Goal: Information Seeking & Learning: Learn about a topic

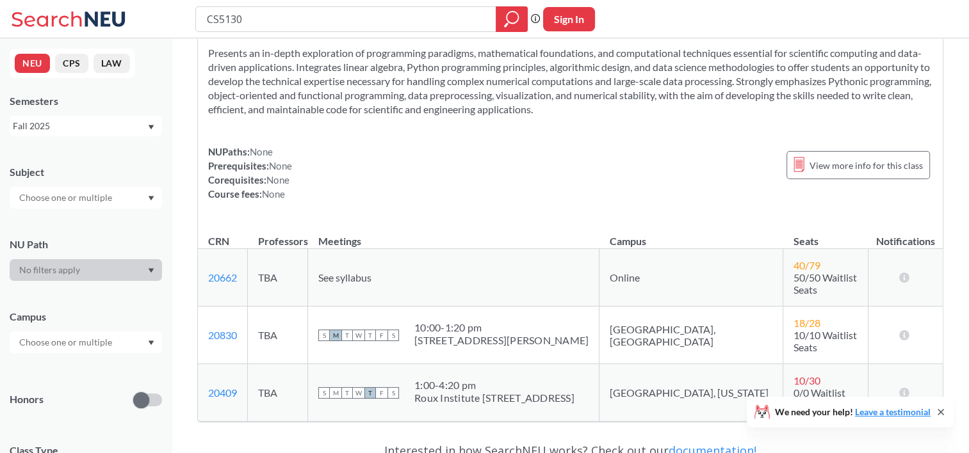
scroll to position [128, 0]
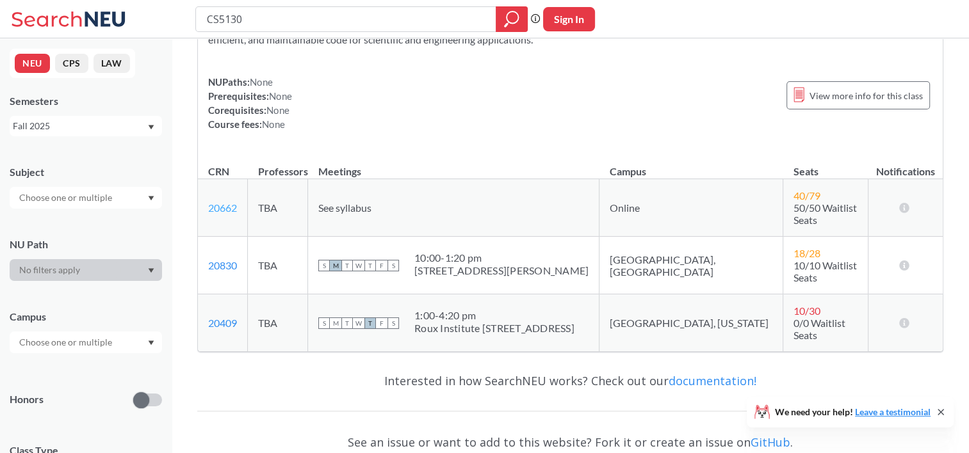
click at [223, 205] on link "20662" at bounding box center [222, 208] width 29 height 12
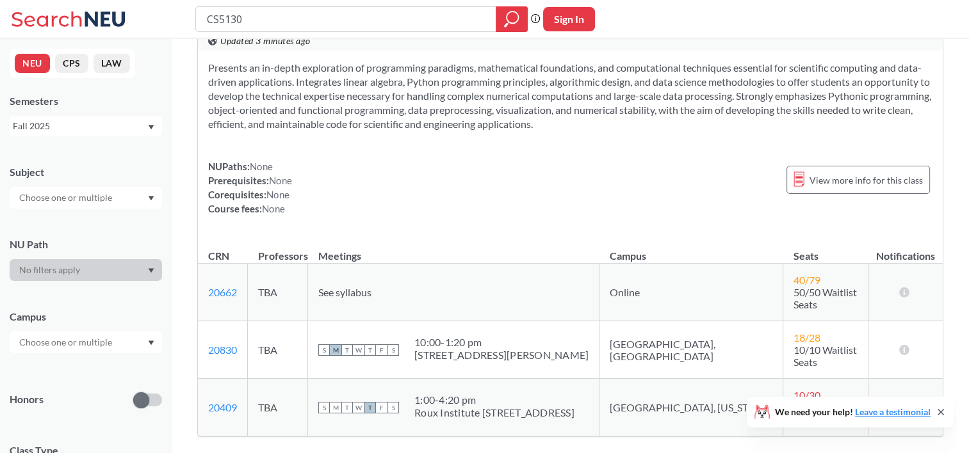
scroll to position [0, 0]
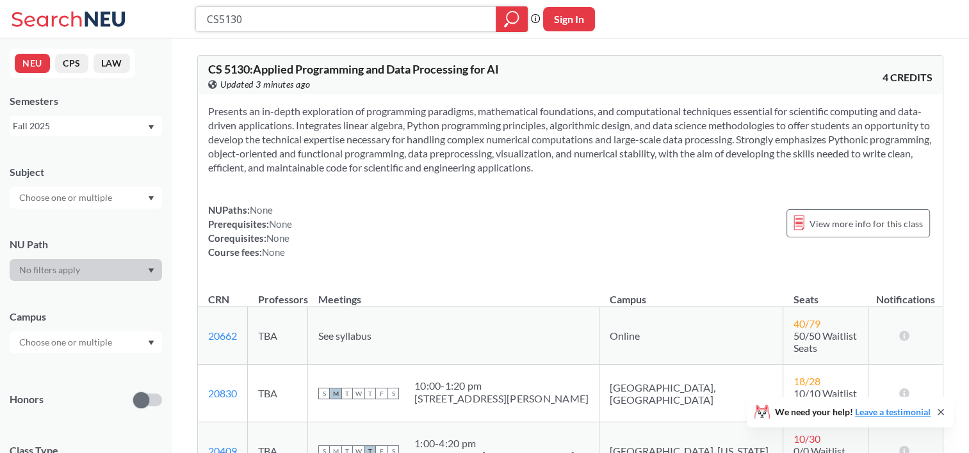
click at [328, 15] on input "CS5130" at bounding box center [345, 19] width 281 height 22
type input "CS5100"
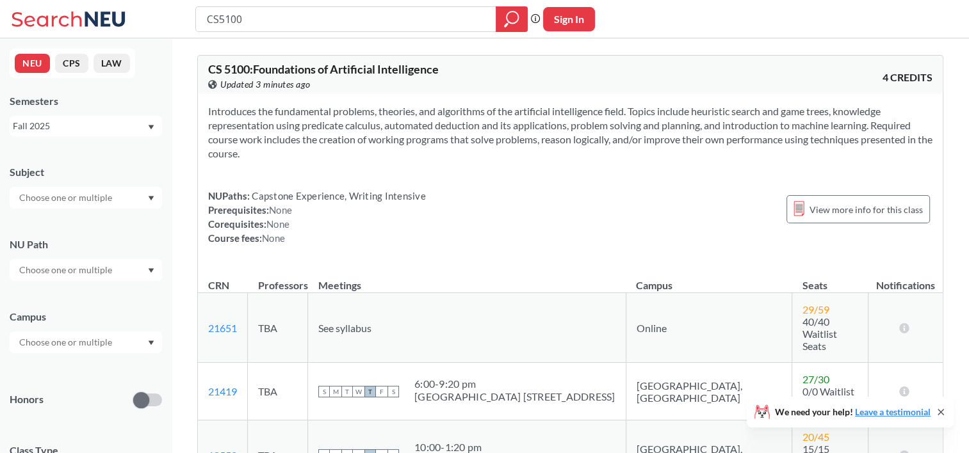
click at [95, 195] on input "text" at bounding box center [67, 197] width 108 height 15
click at [68, 213] on div "CS ( 1 )" at bounding box center [89, 220] width 145 height 14
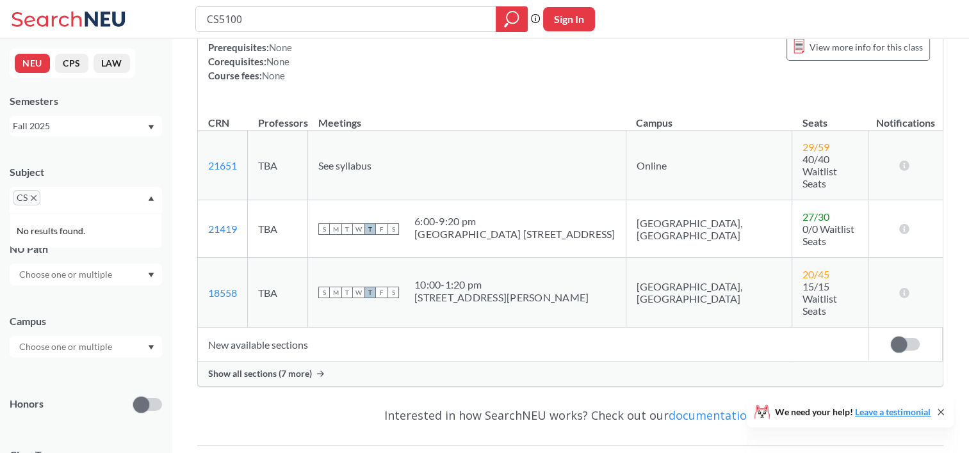
scroll to position [305, 0]
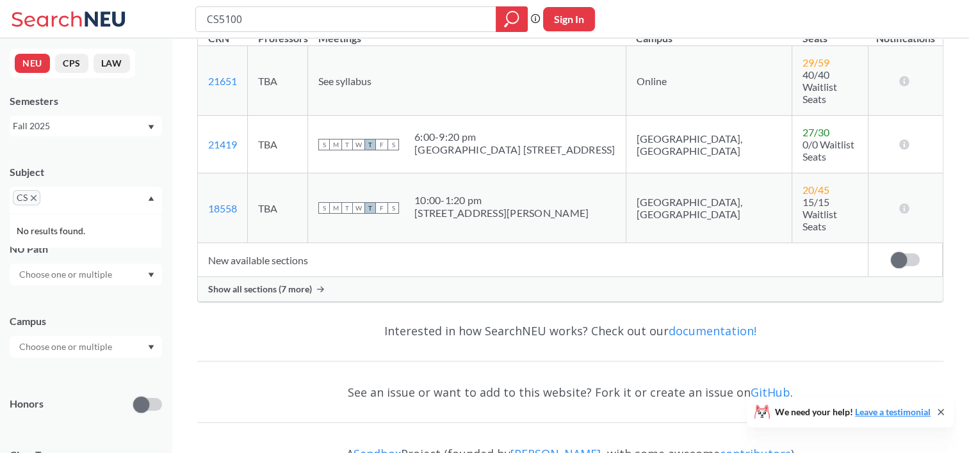
click at [940, 412] on icon at bounding box center [940, 412] width 5 height 5
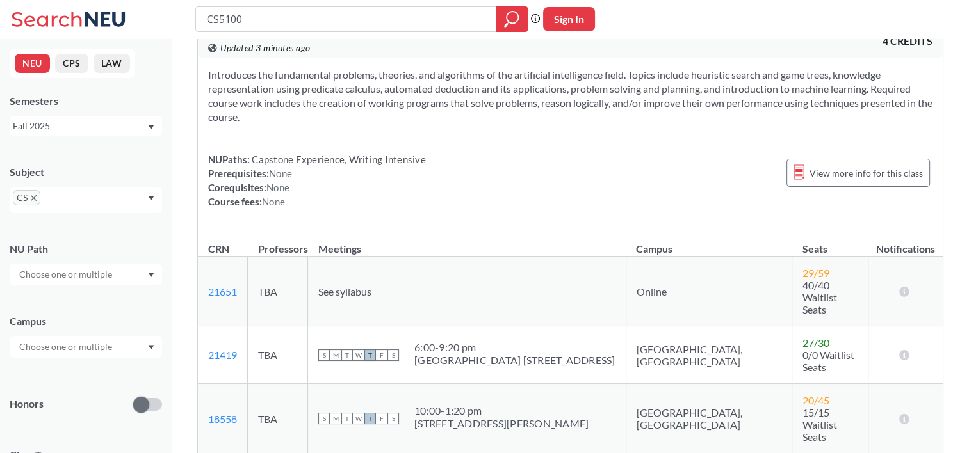
scroll to position [0, 0]
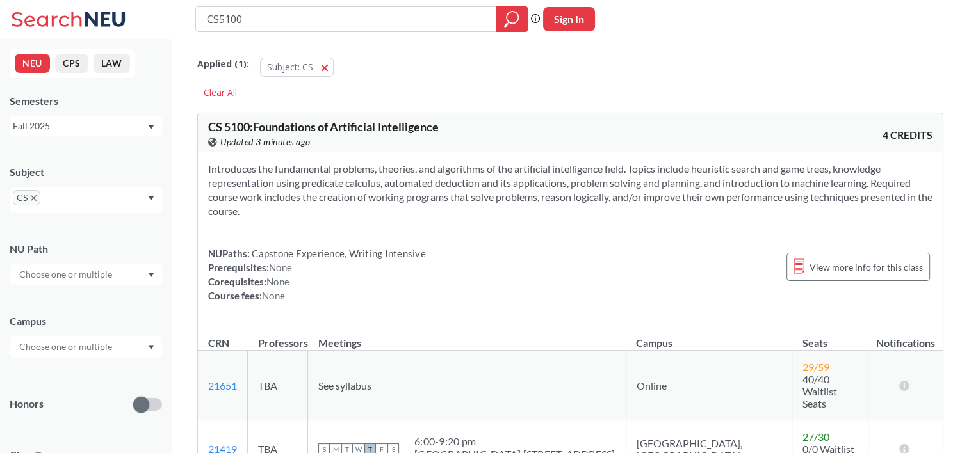
click at [92, 347] on input "text" at bounding box center [67, 346] width 108 height 15
click at [77, 373] on div "Boston ( 1 )" at bounding box center [89, 376] width 145 height 14
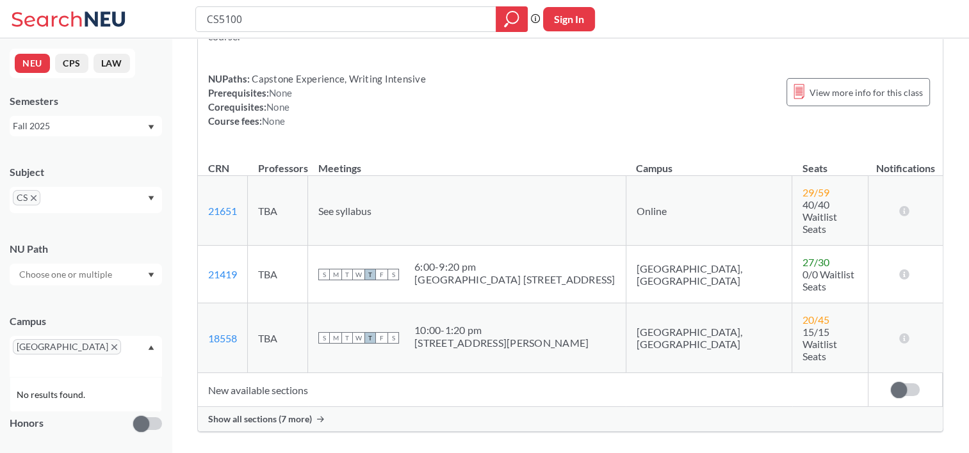
scroll to position [192, 0]
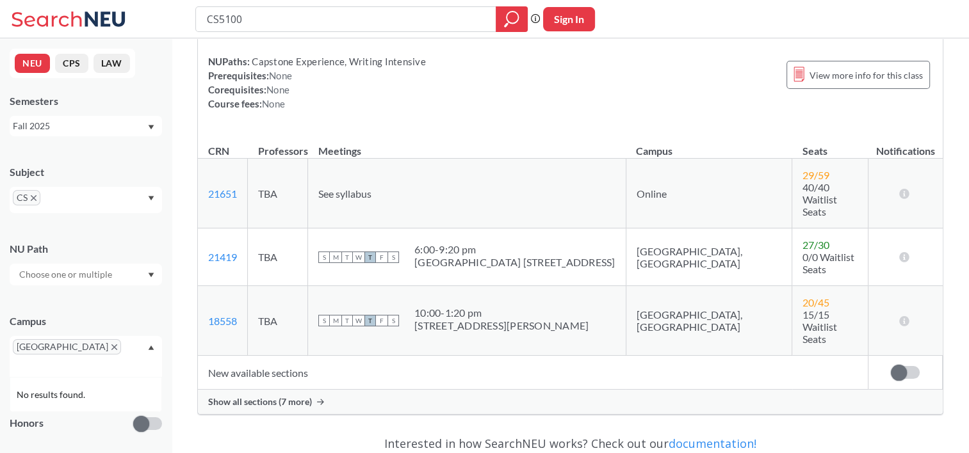
click at [50, 351] on span "[GEOGRAPHIC_DATA]" at bounding box center [67, 346] width 108 height 15
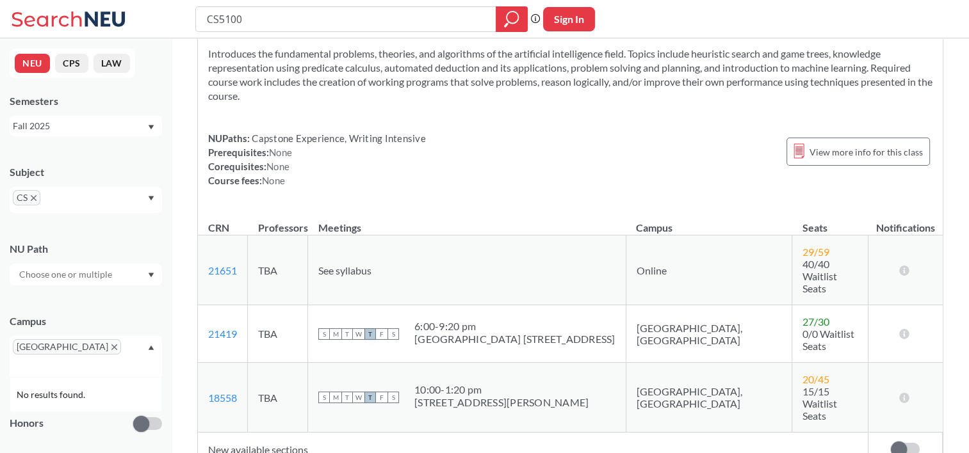
scroll to position [0, 0]
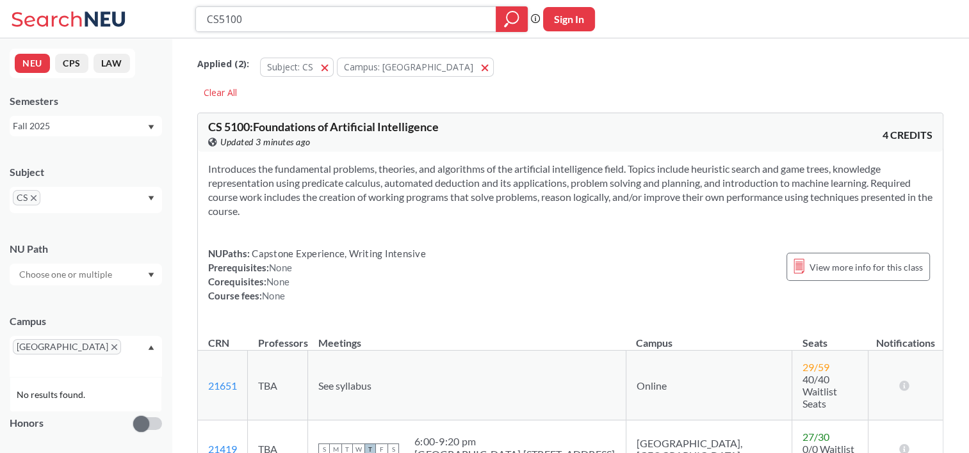
click at [321, 26] on input "CS5100" at bounding box center [345, 19] width 281 height 22
type input "CS5800"
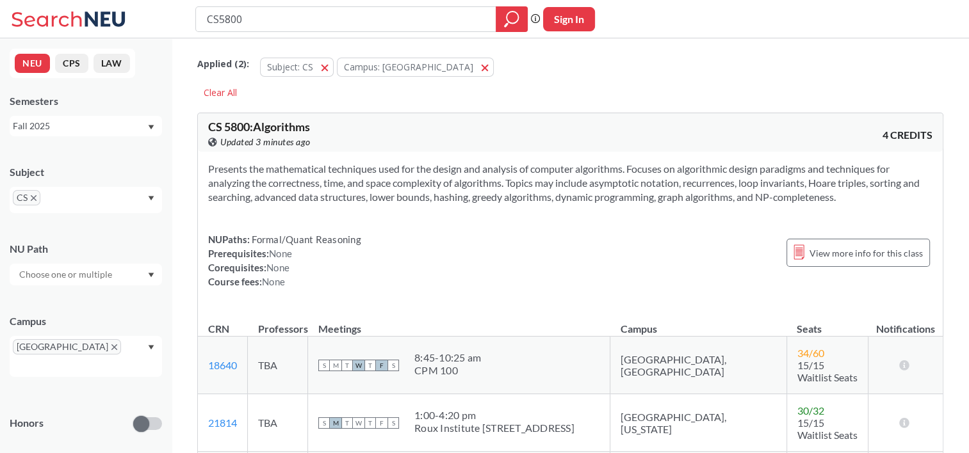
click at [426, 66] on button "Campus: [GEOGRAPHIC_DATA]" at bounding box center [415, 67] width 157 height 19
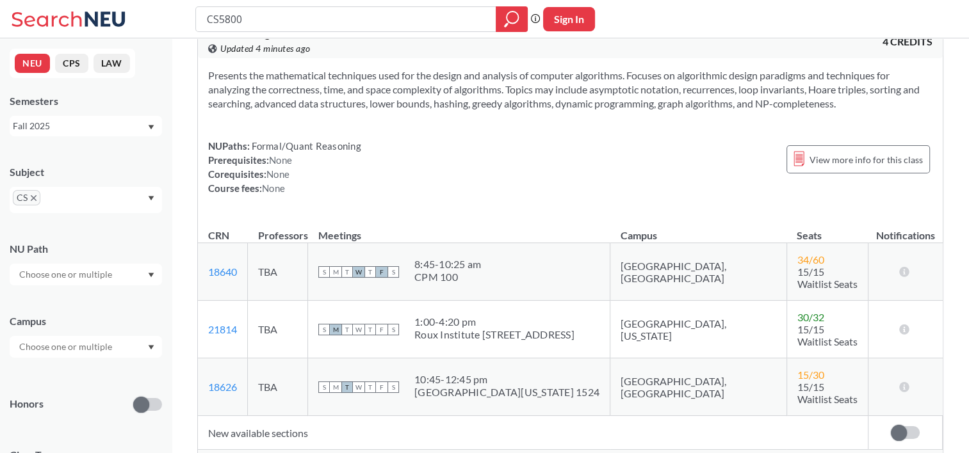
scroll to position [192, 0]
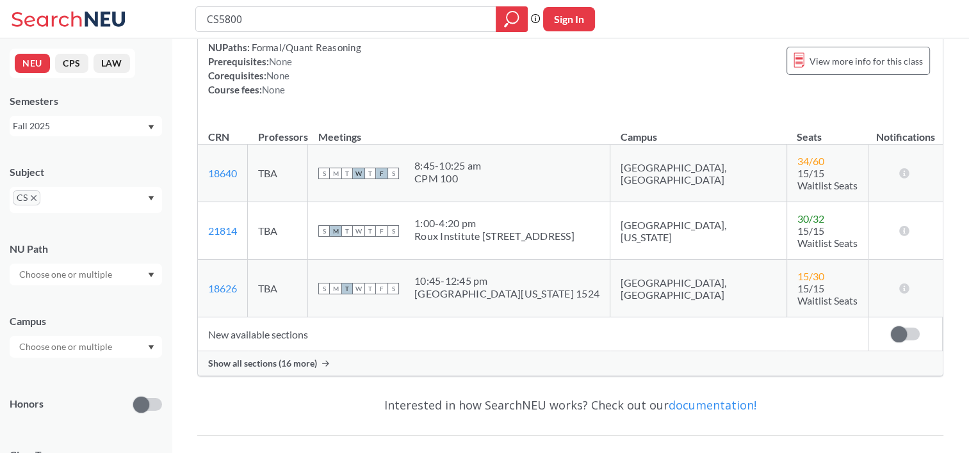
click at [288, 358] on span "Show all sections (16 more)" at bounding box center [262, 364] width 109 height 12
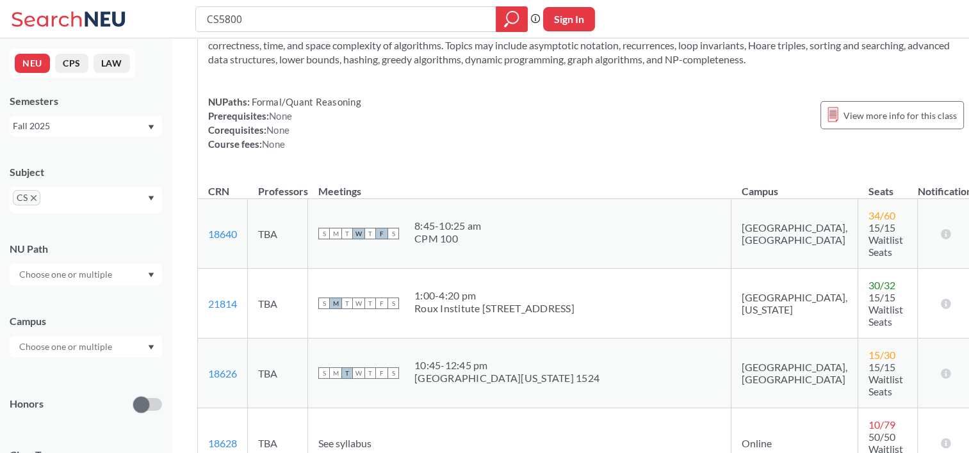
scroll to position [64, 0]
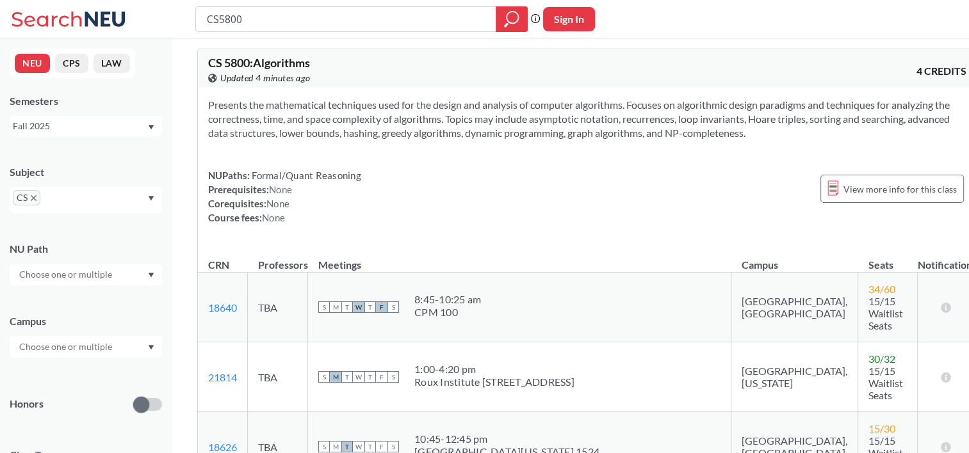
click at [101, 343] on input "text" at bounding box center [67, 346] width 108 height 15
click at [79, 376] on div "Boston ( 1 )" at bounding box center [89, 376] width 145 height 14
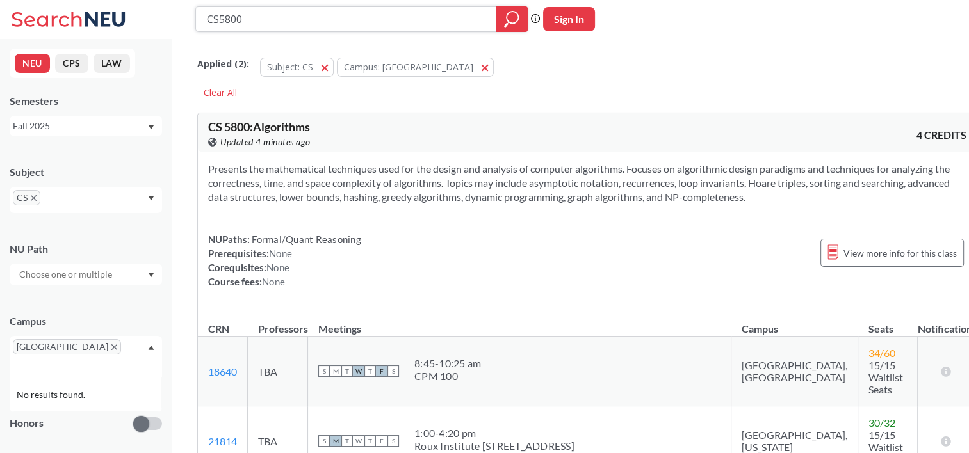
click at [512, 18] on icon "magnifying glass" at bounding box center [511, 19] width 15 height 18
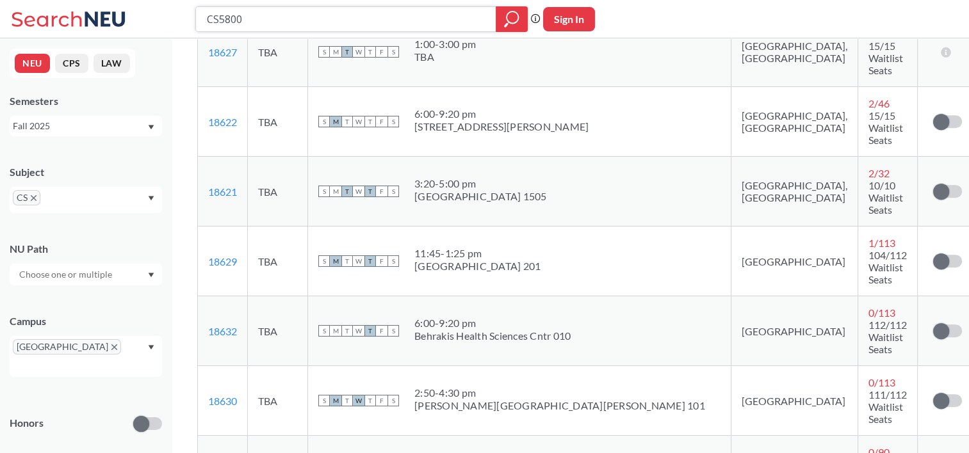
scroll to position [576, 0]
